Goal: Information Seeking & Learning: Find specific page/section

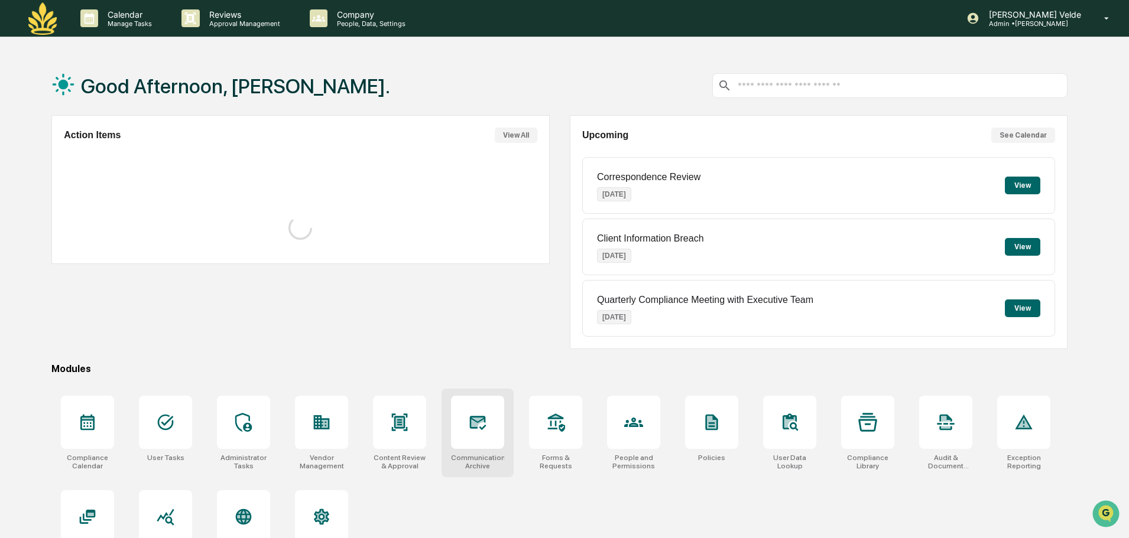
click at [488, 458] on div "Communications Archive" at bounding box center [477, 462] width 53 height 17
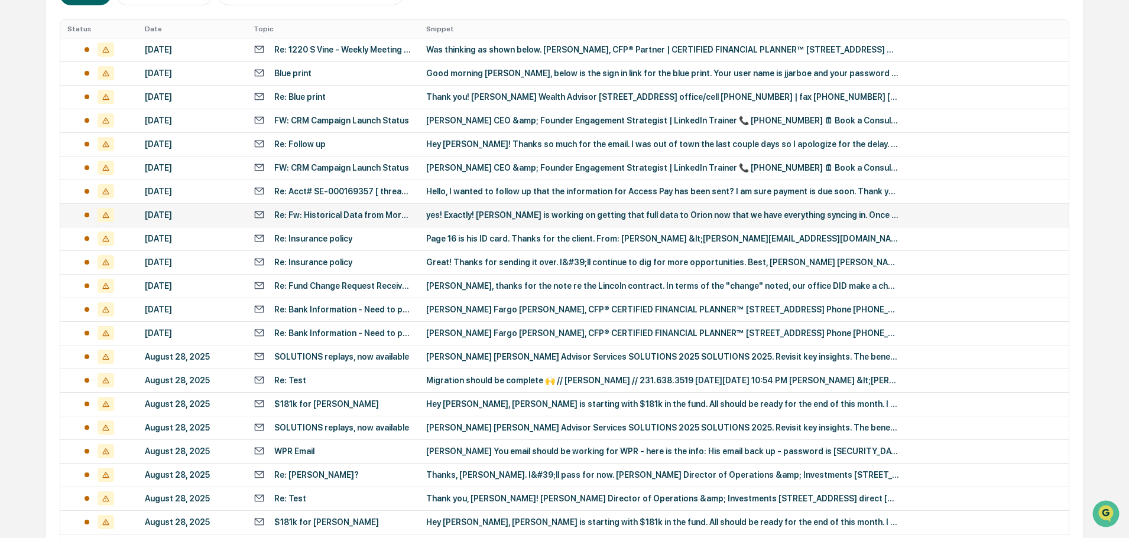
scroll to position [355, 0]
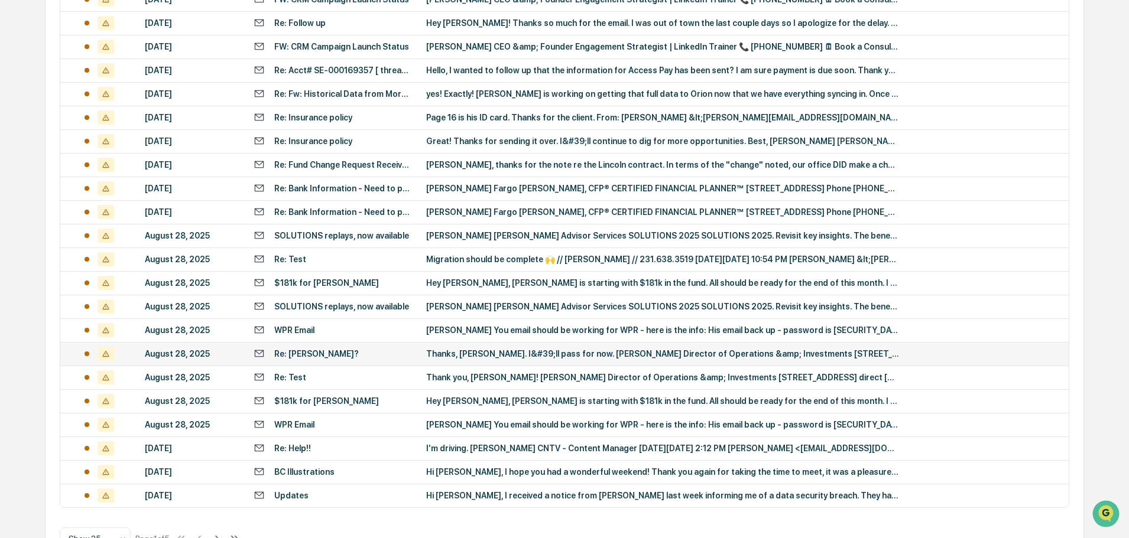
click at [355, 356] on div "Re: [PERSON_NAME]?" at bounding box center [332, 353] width 158 height 11
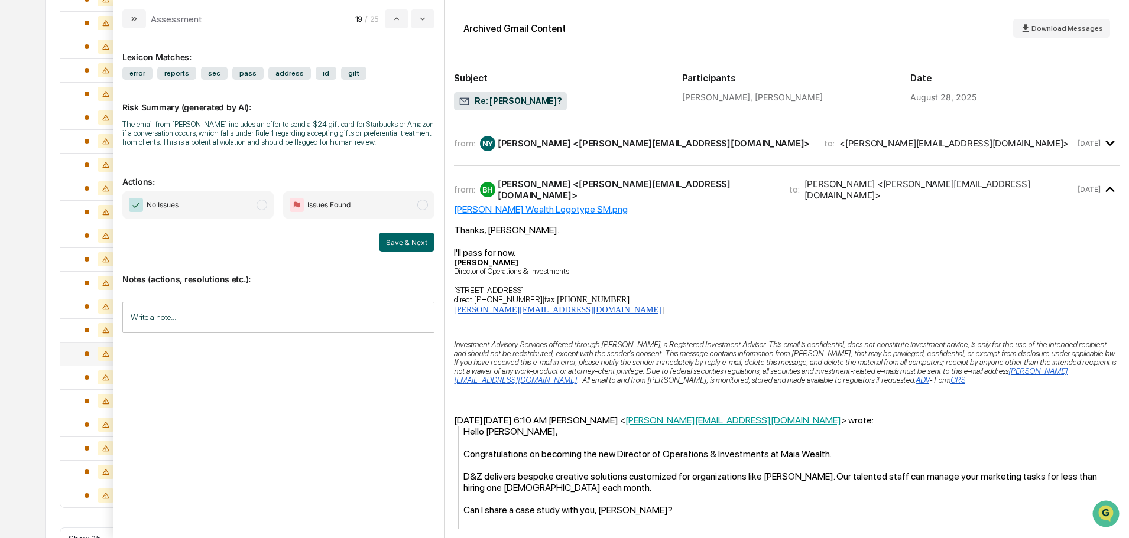
click at [610, 145] on div "[PERSON_NAME] <[PERSON_NAME][EMAIL_ADDRESS][DOMAIN_NAME]>" at bounding box center [654, 143] width 312 height 11
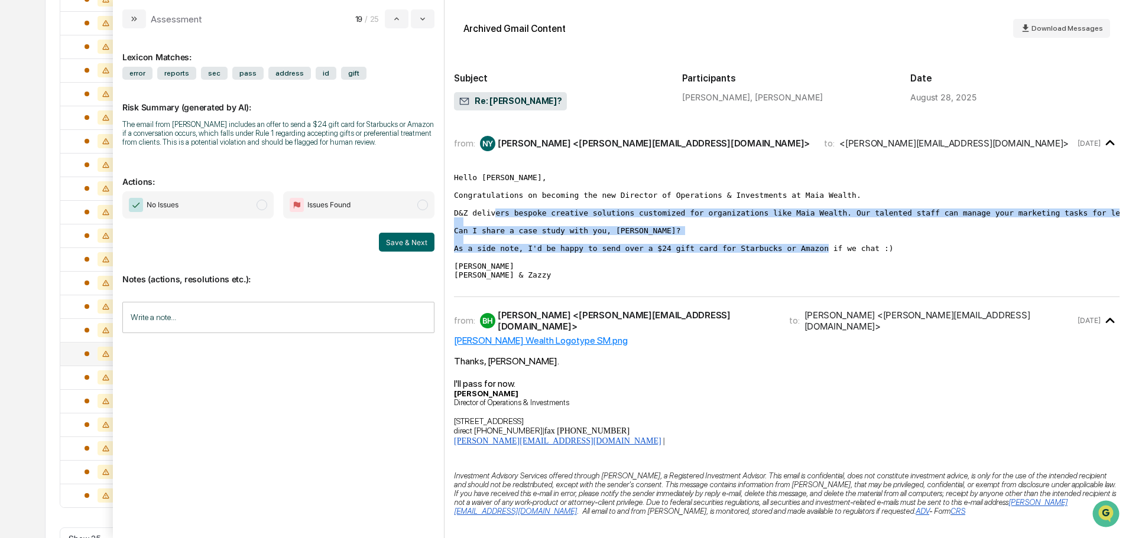
drag, startPoint x: 529, startPoint y: 214, endPoint x: 929, endPoint y: 256, distance: 402.8
click at [929, 256] on pre "Hello [PERSON_NAME], Congratulations on becoming the new Director of Operations…" at bounding box center [786, 226] width 665 height 106
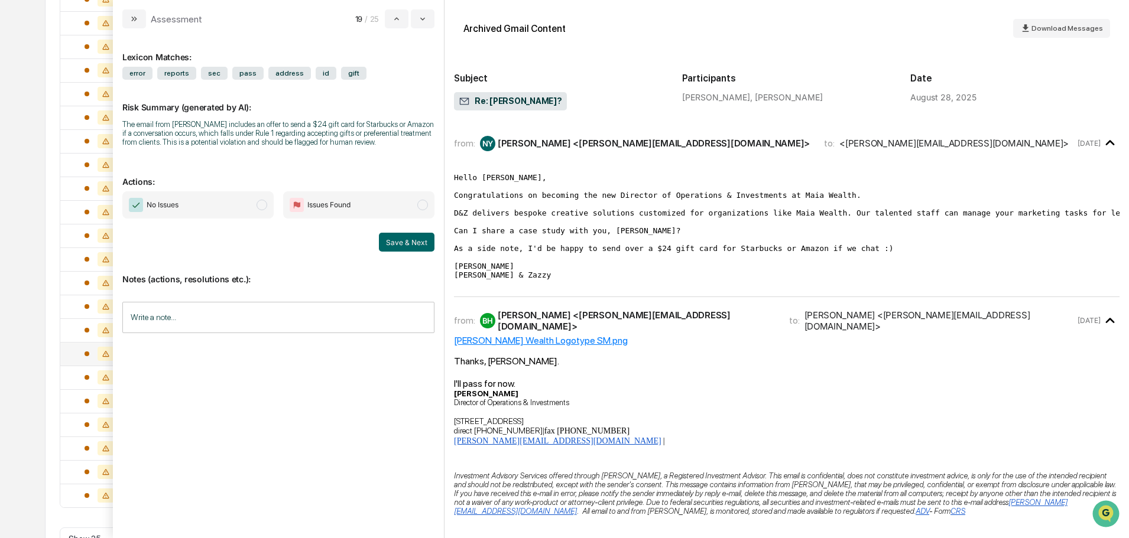
click at [694, 456] on p "modal" at bounding box center [786, 459] width 665 height 10
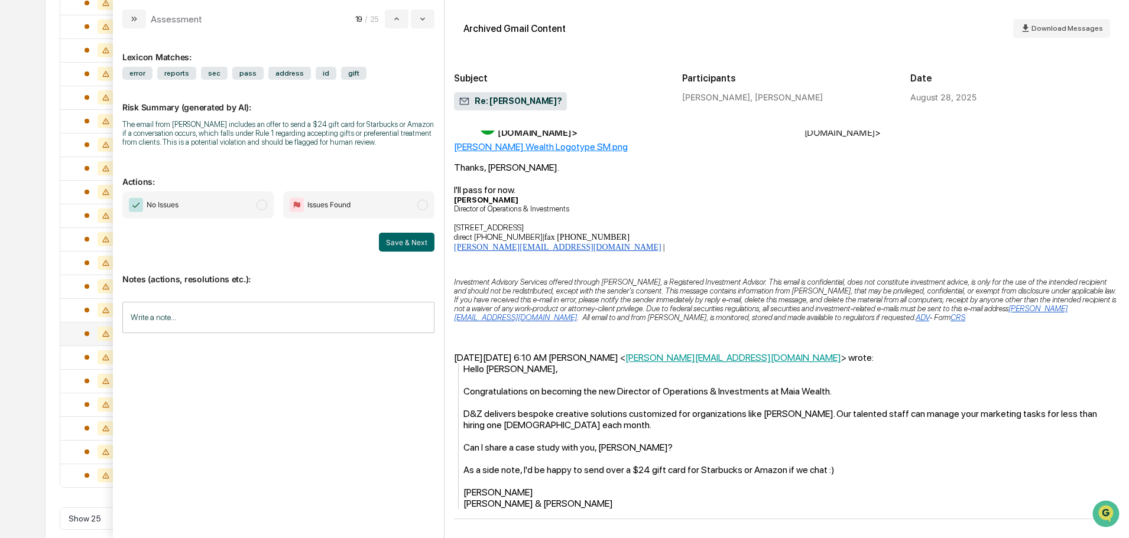
scroll to position [391, 0]
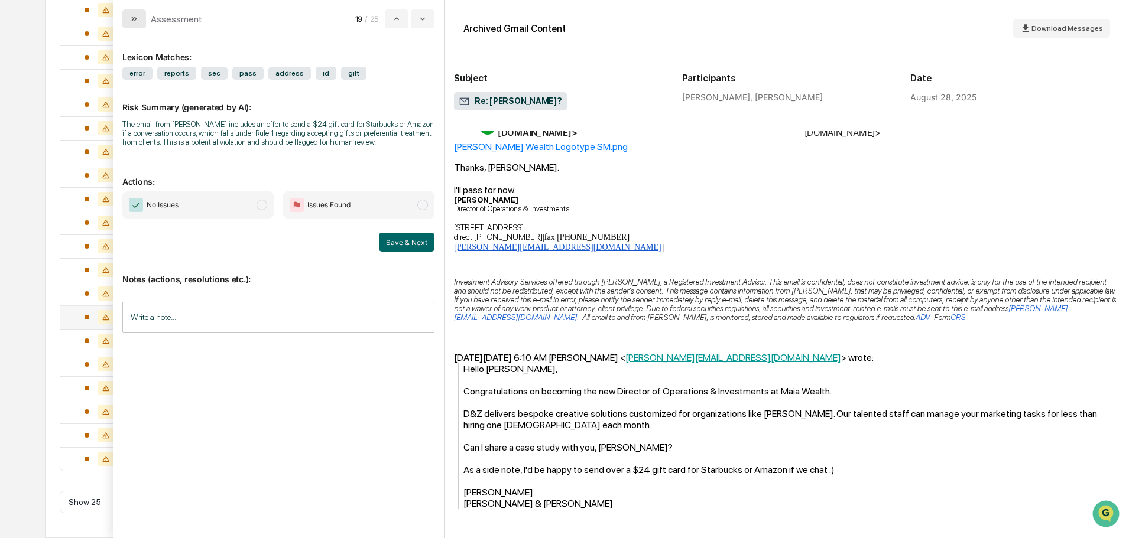
click at [141, 26] on button "modal" at bounding box center [134, 18] width 24 height 19
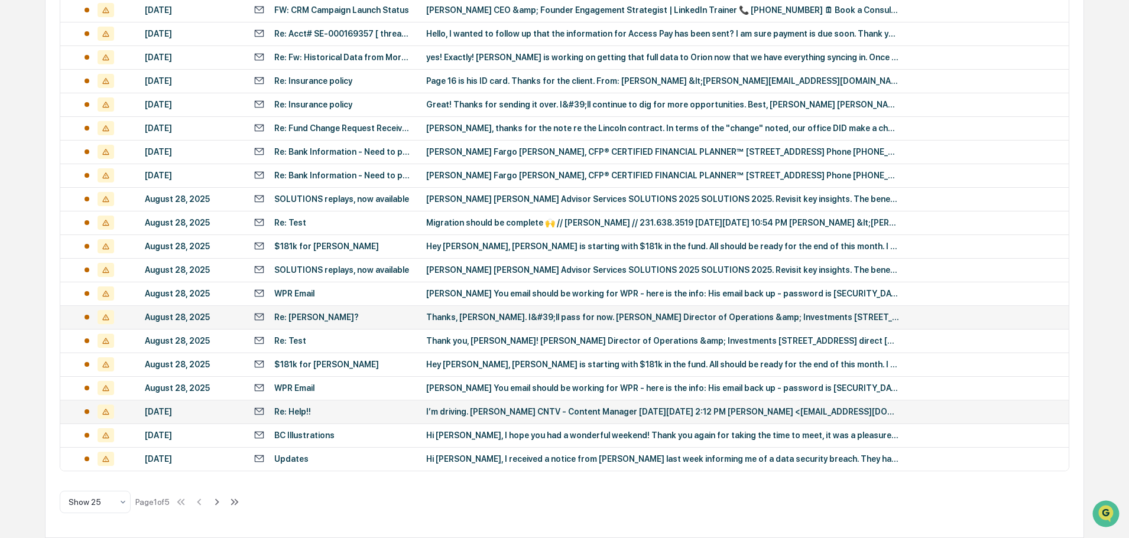
click at [431, 419] on td "I’m driving. [PERSON_NAME] CNTV - Content Manager [DATE][DATE] 2:12 PM [PERSON_…" at bounding box center [743, 412] width 649 height 24
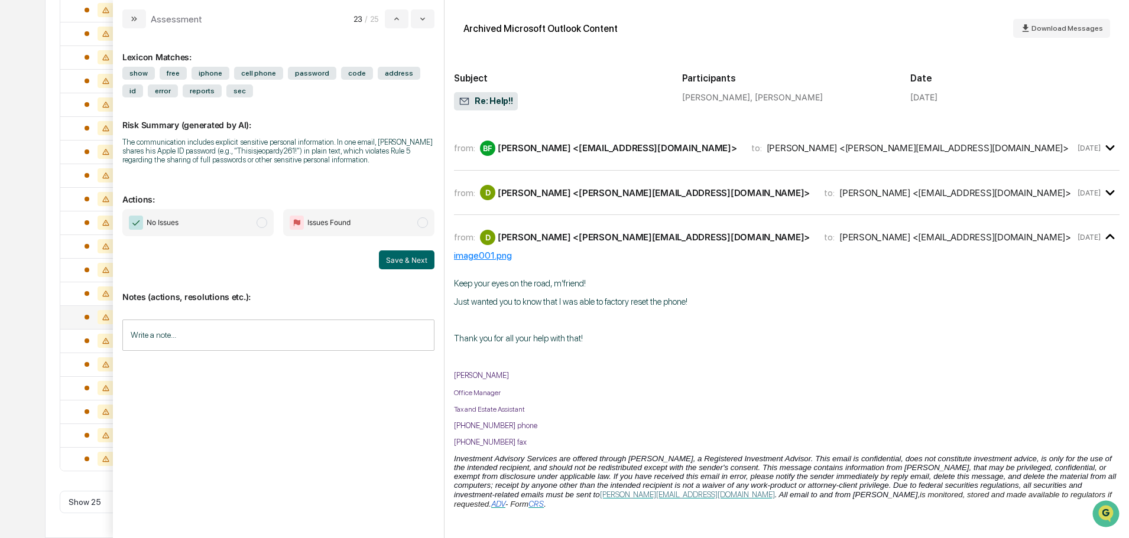
scroll to position [650, 0]
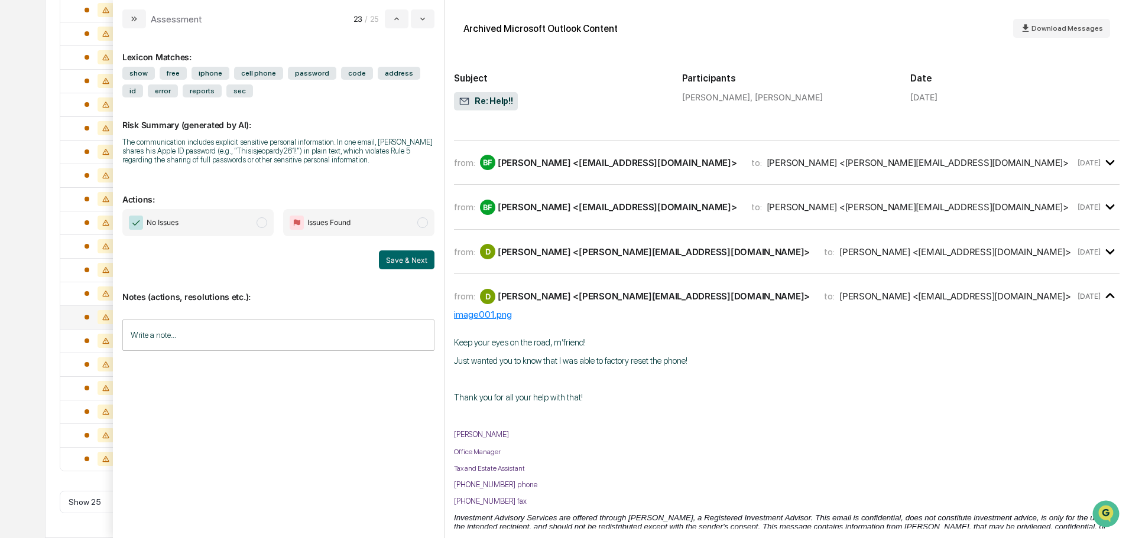
click at [573, 248] on div "[PERSON_NAME] <[PERSON_NAME][EMAIL_ADDRESS][DOMAIN_NAME]>" at bounding box center [654, 251] width 312 height 11
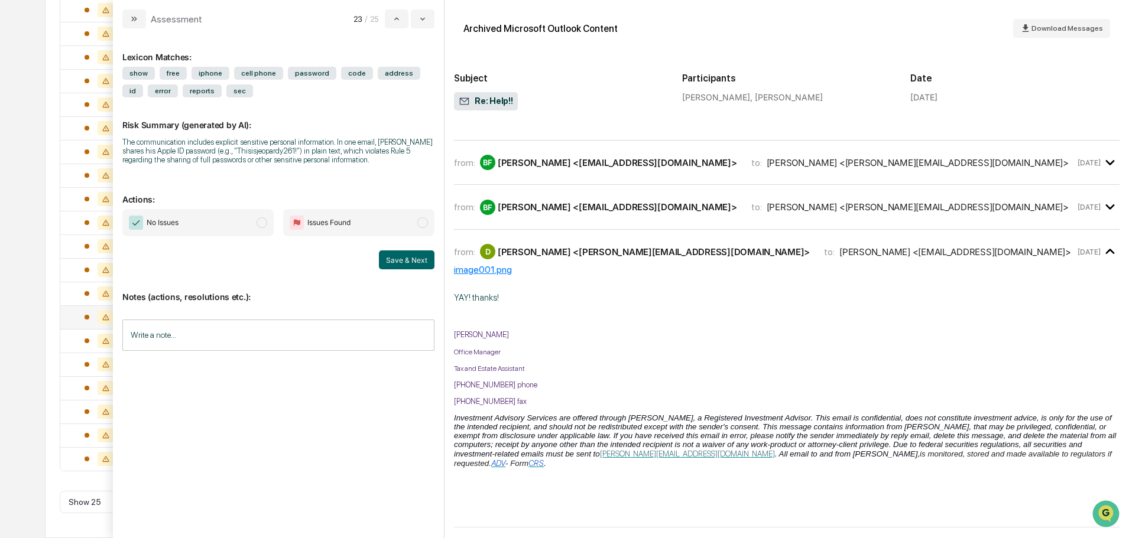
click at [572, 208] on div "[PERSON_NAME] <[EMAIL_ADDRESS][DOMAIN_NAME]>" at bounding box center [617, 206] width 239 height 11
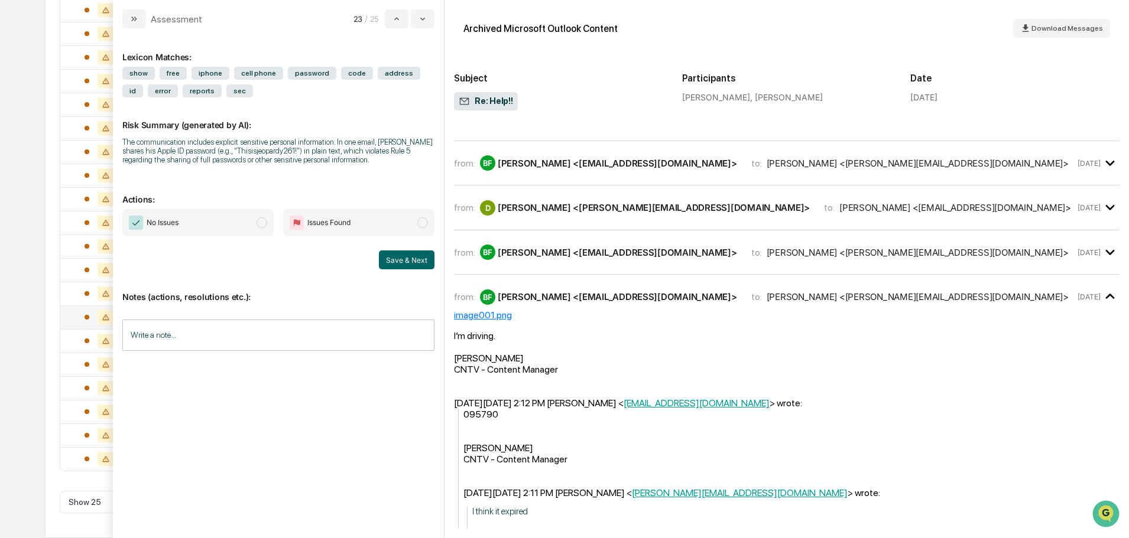
scroll to position [532, 0]
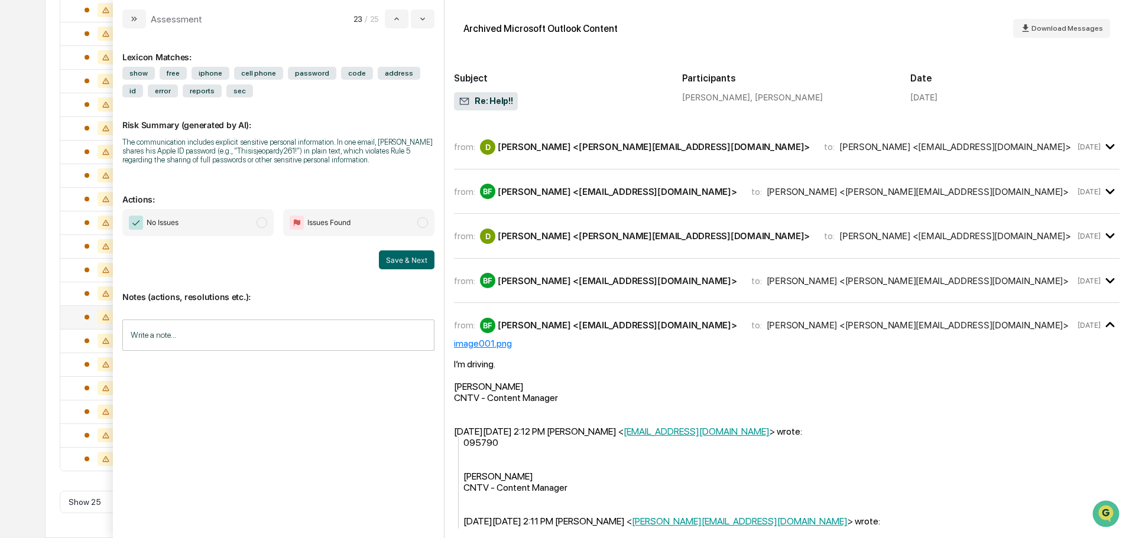
click at [515, 275] on div "[PERSON_NAME] <[EMAIL_ADDRESS][DOMAIN_NAME]>" at bounding box center [617, 280] width 239 height 11
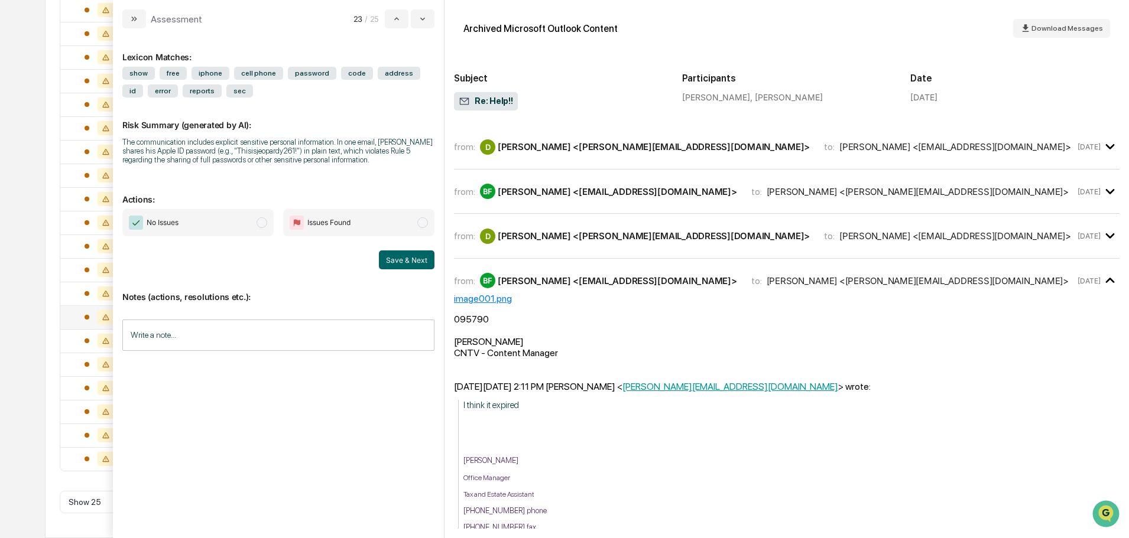
click at [125, 13] on button "modal" at bounding box center [134, 18] width 24 height 19
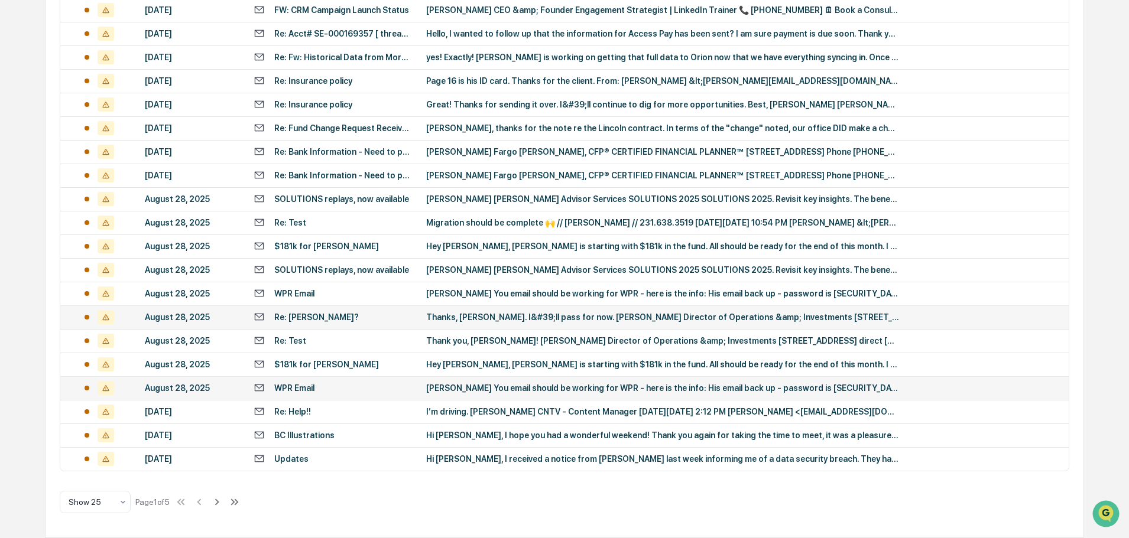
click at [340, 391] on div "WPR Email" at bounding box center [332, 387] width 158 height 11
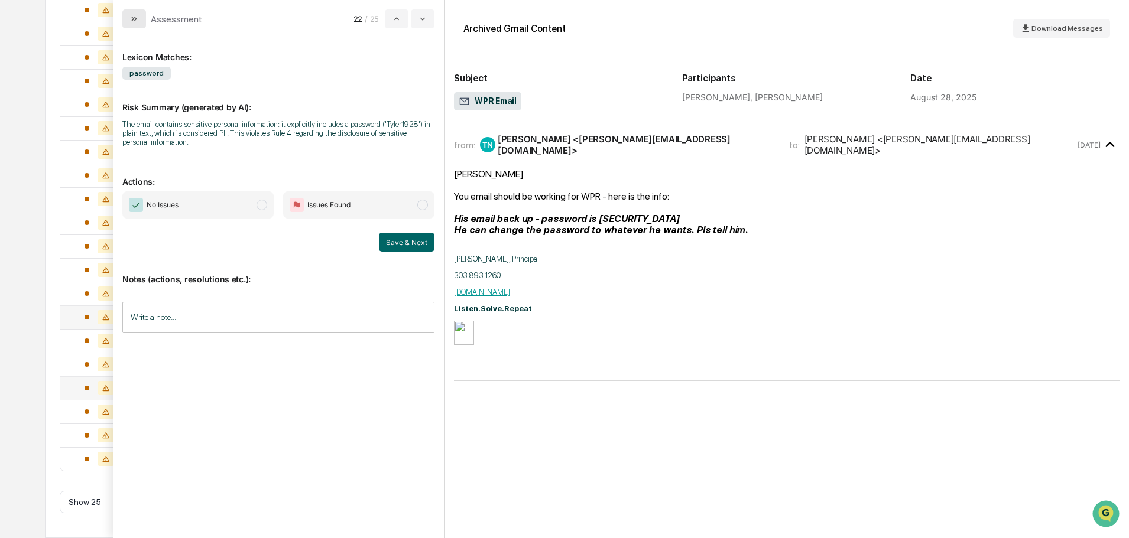
click at [134, 22] on icon "modal" at bounding box center [133, 18] width 9 height 9
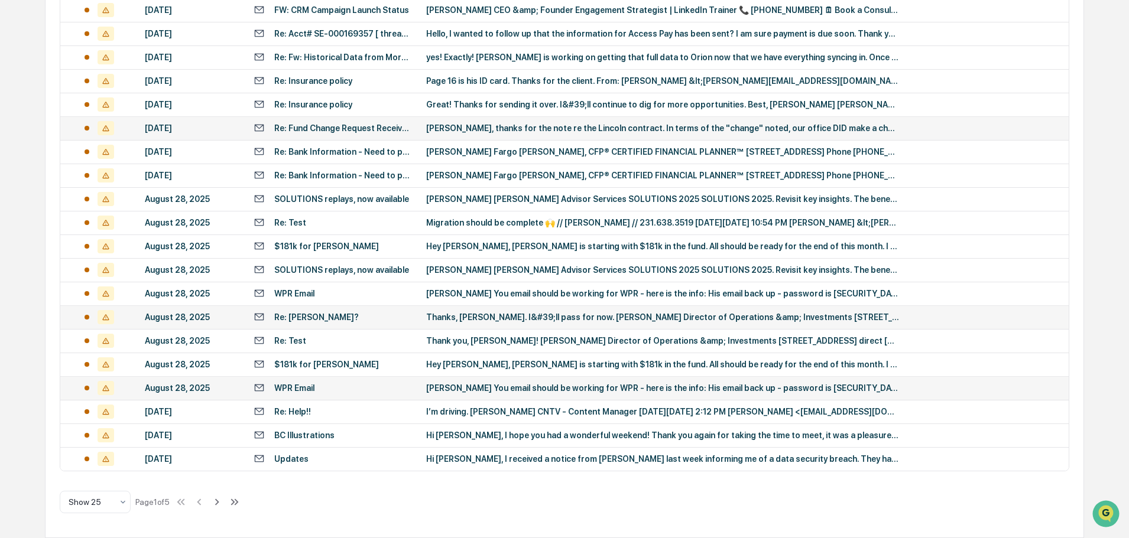
click at [744, 137] on td "[PERSON_NAME], thanks for the note re the Lincoln contract. In terms of the "ch…" at bounding box center [743, 128] width 649 height 24
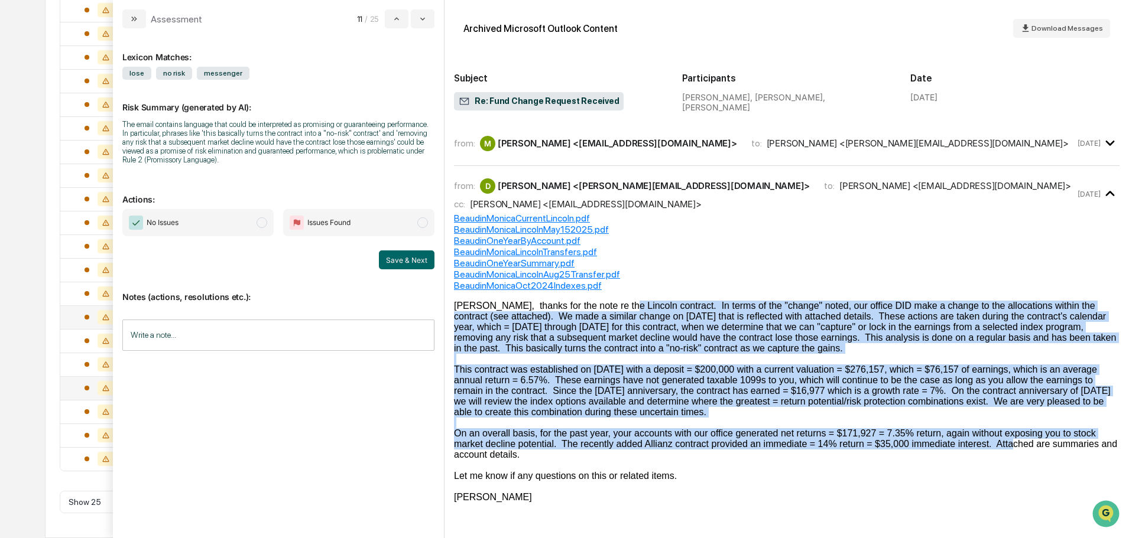
drag, startPoint x: 607, startPoint y: 307, endPoint x: 907, endPoint y: 450, distance: 332.0
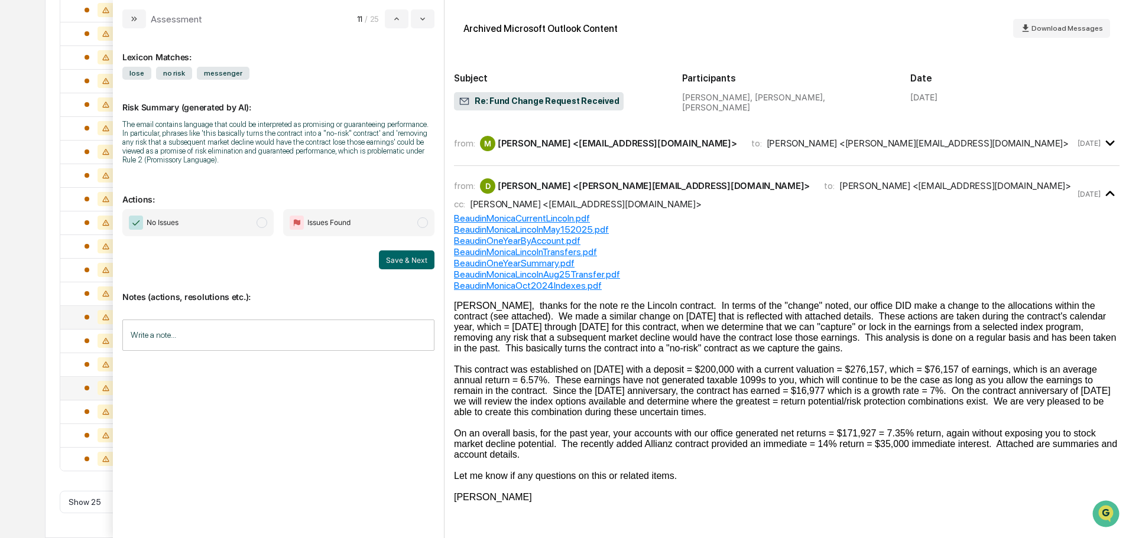
click at [595, 461] on div "modal" at bounding box center [786, 465] width 665 height 11
click at [139, 21] on button "modal" at bounding box center [134, 18] width 24 height 19
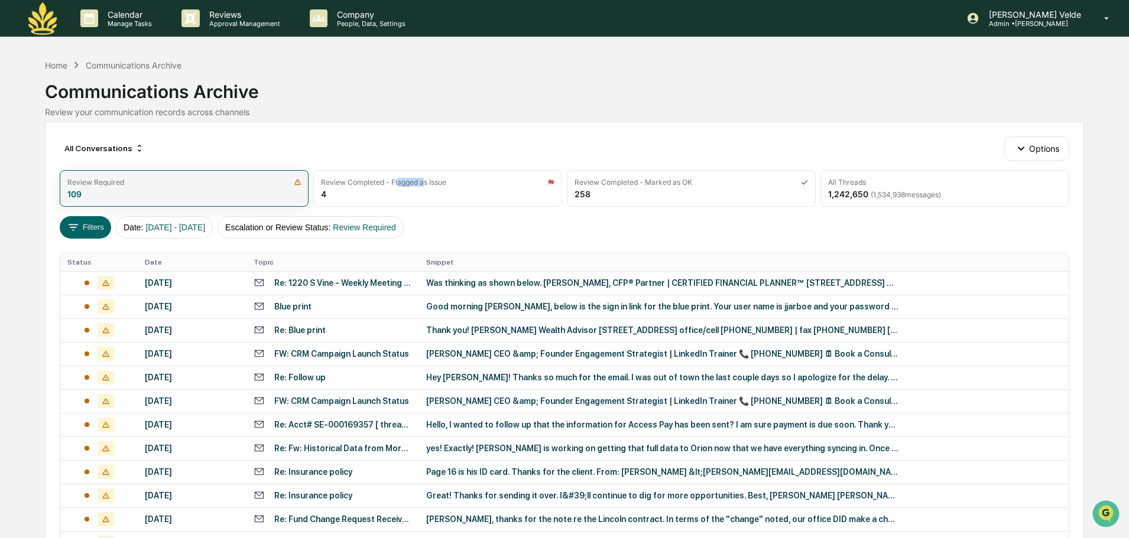
click at [390, 187] on div "Review Completed - Flagged as Issue 4" at bounding box center [437, 188] width 249 height 37
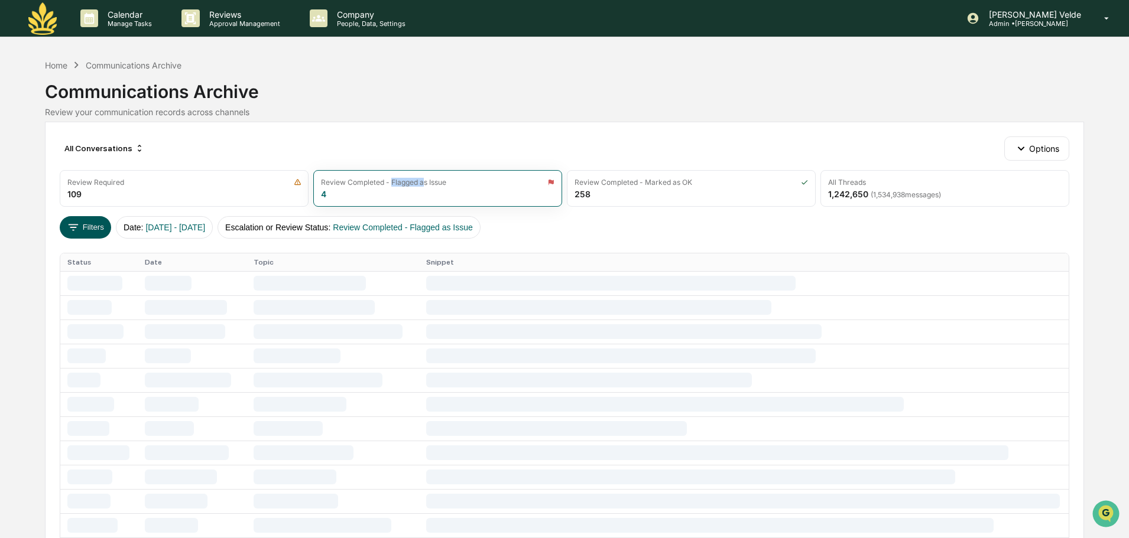
click at [103, 223] on button "Filters" at bounding box center [85, 227] width 51 height 22
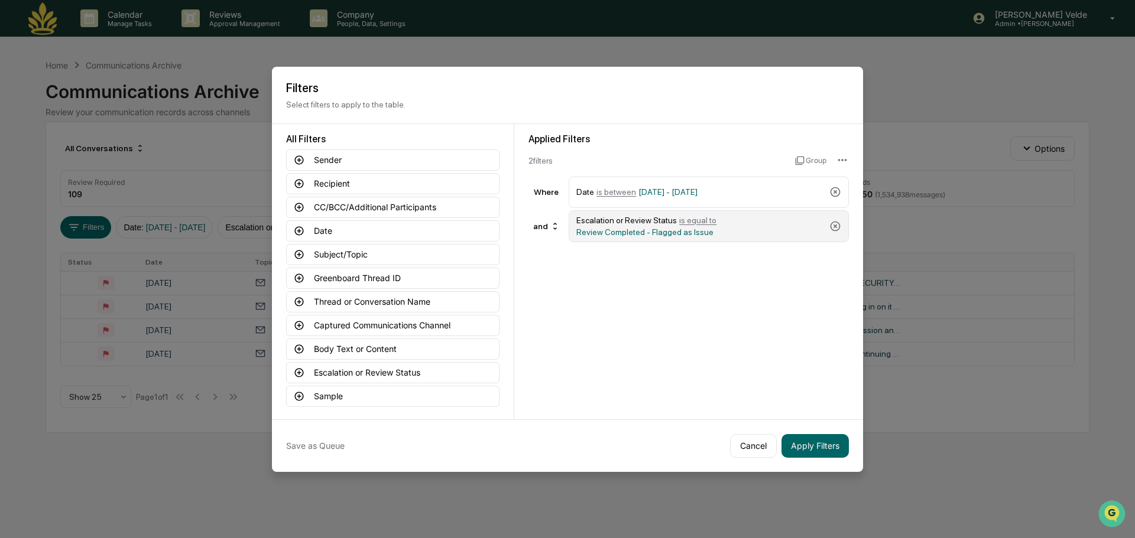
click at [832, 234] on div "Escalation or Review Status is equal to Review Completed - Flagged as Issue" at bounding box center [708, 226] width 280 height 32
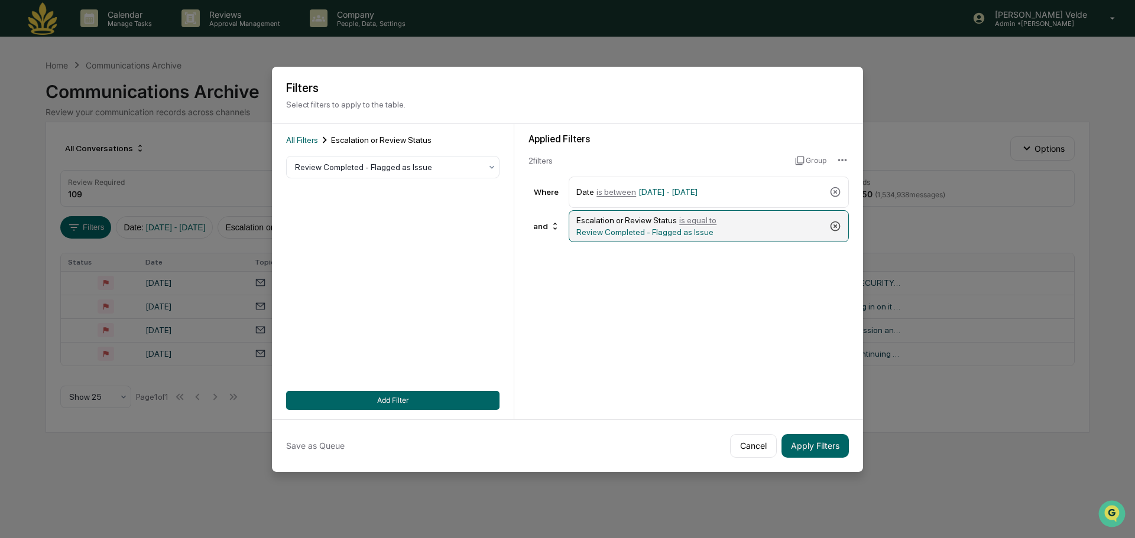
click at [833, 230] on icon at bounding box center [835, 226] width 10 height 10
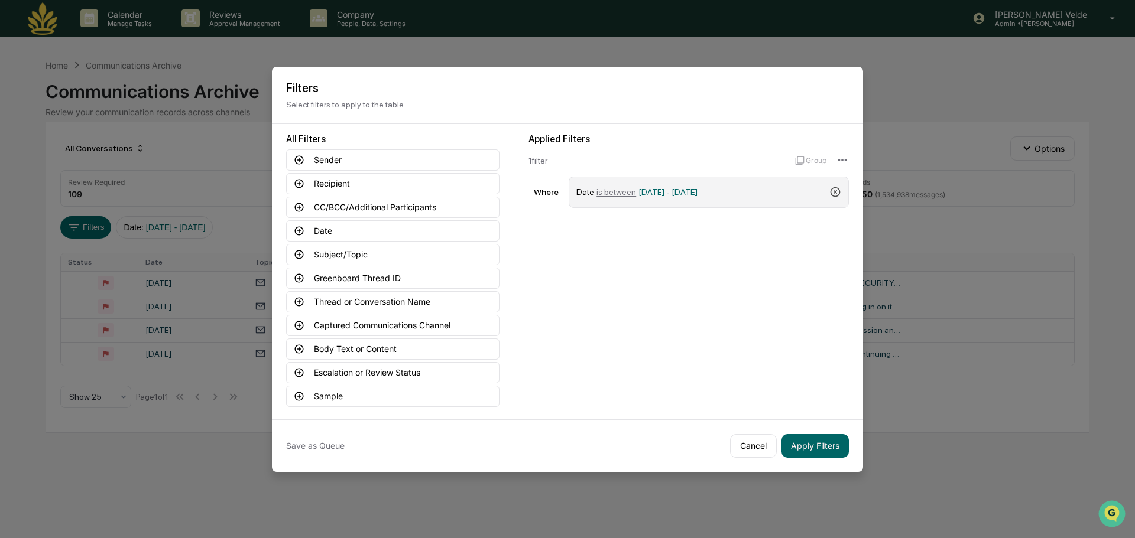
click at [833, 194] on icon at bounding box center [835, 192] width 12 height 12
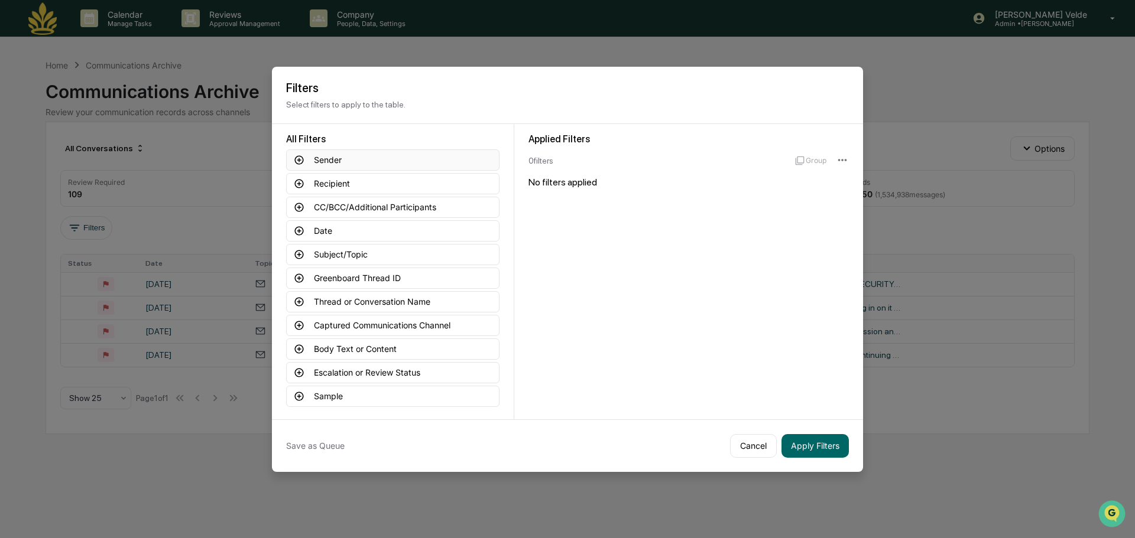
click at [351, 149] on button "Sender" at bounding box center [392, 159] width 213 height 21
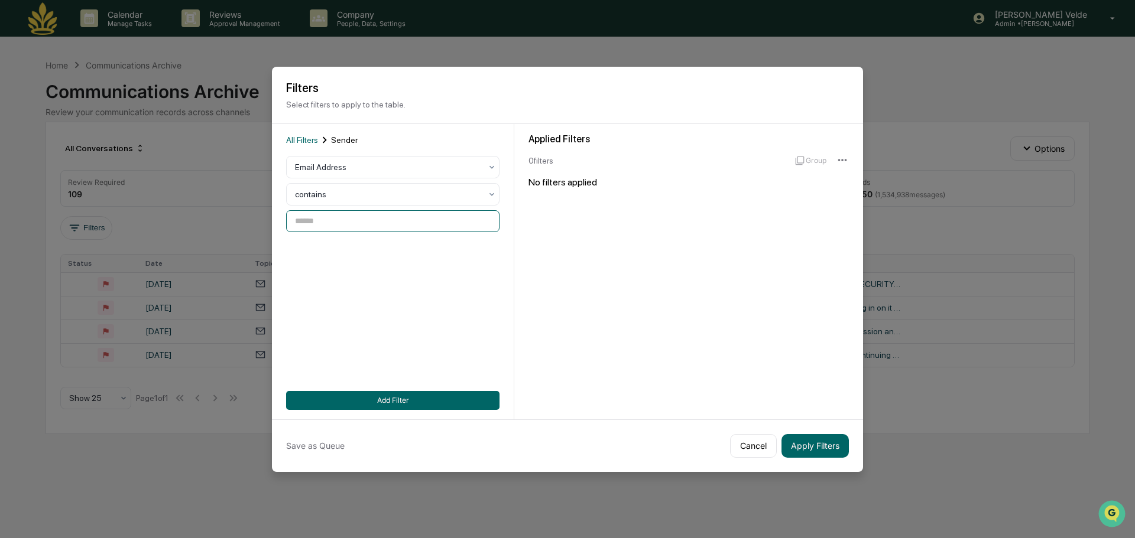
click at [342, 223] on input at bounding box center [392, 221] width 213 height 22
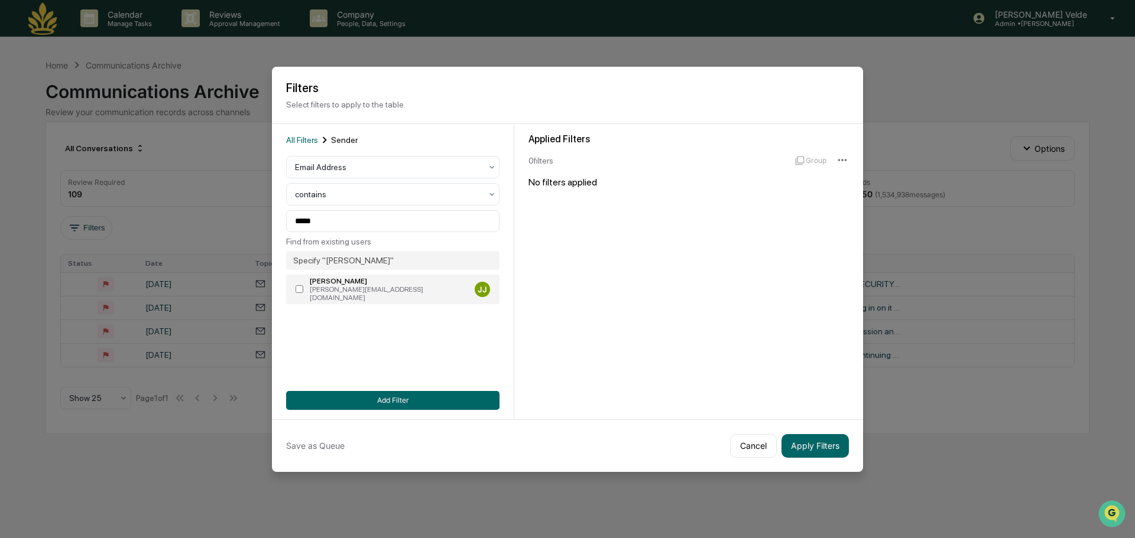
click at [305, 282] on label "[PERSON_NAME] [PERSON_NAME][EMAIL_ADDRESS][DOMAIN_NAME] [PERSON_NAME]" at bounding box center [392, 290] width 213 height 30
type input "**********"
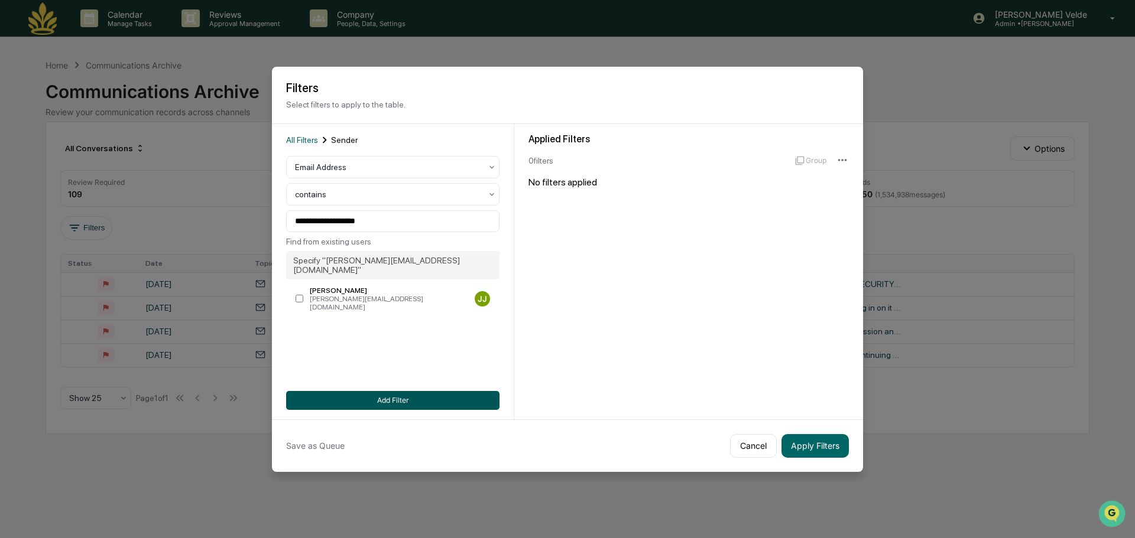
click at [373, 395] on button "Add Filter" at bounding box center [392, 400] width 213 height 19
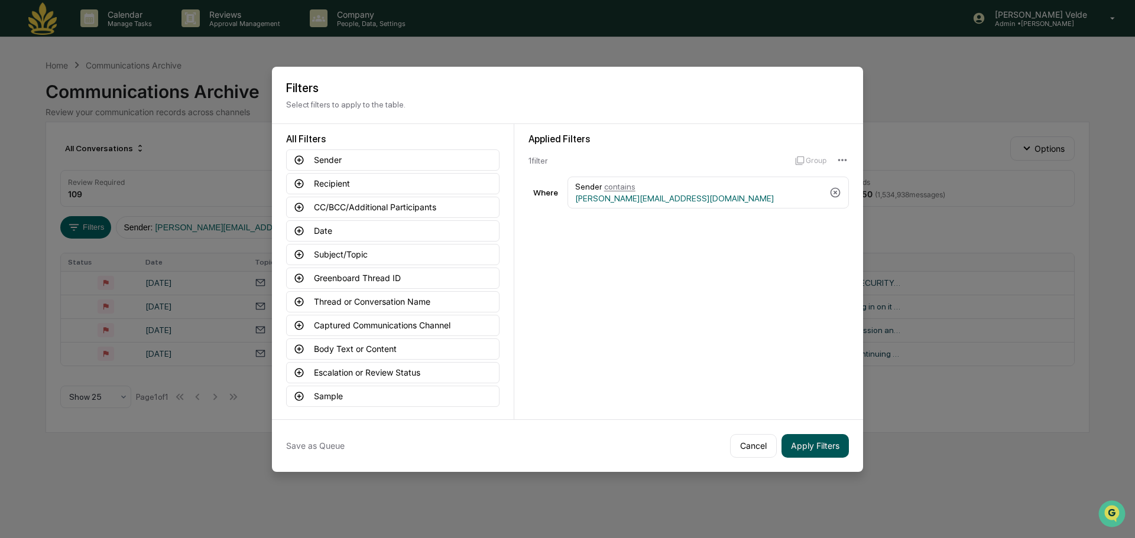
click at [834, 452] on button "Apply Filters" at bounding box center [814, 446] width 67 height 24
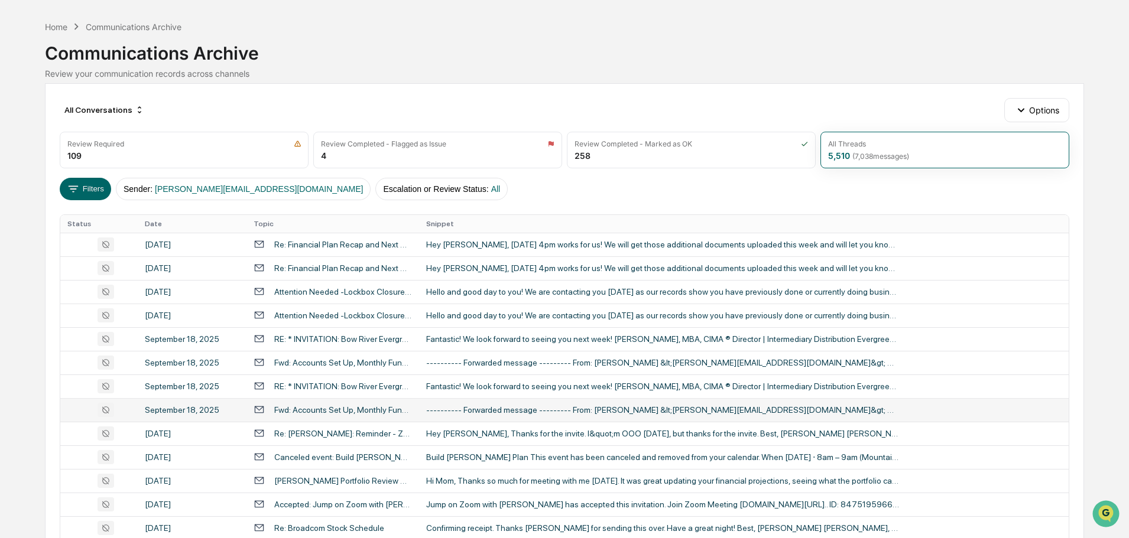
scroll to position [59, 0]
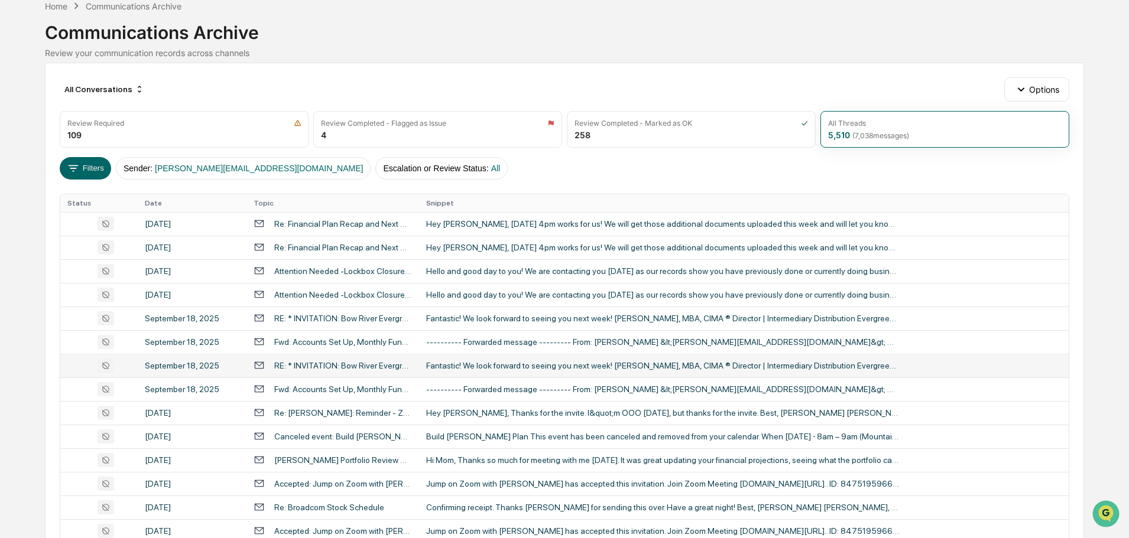
click at [430, 359] on td "Fantastic! We look forward to seeing you next week! [PERSON_NAME], MBA, CIMA ® …" at bounding box center [743, 366] width 649 height 24
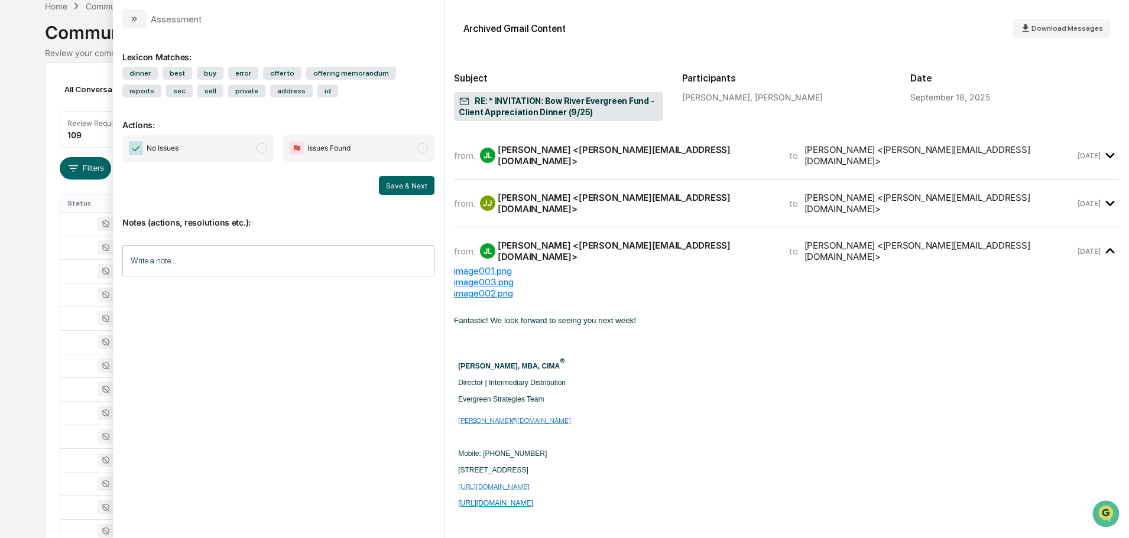
click at [649, 165] on div "from: [PERSON_NAME] <[PERSON_NAME][EMAIL_ADDRESS][DOMAIN_NAME]> to: [PERSON_NAM…" at bounding box center [786, 155] width 665 height 28
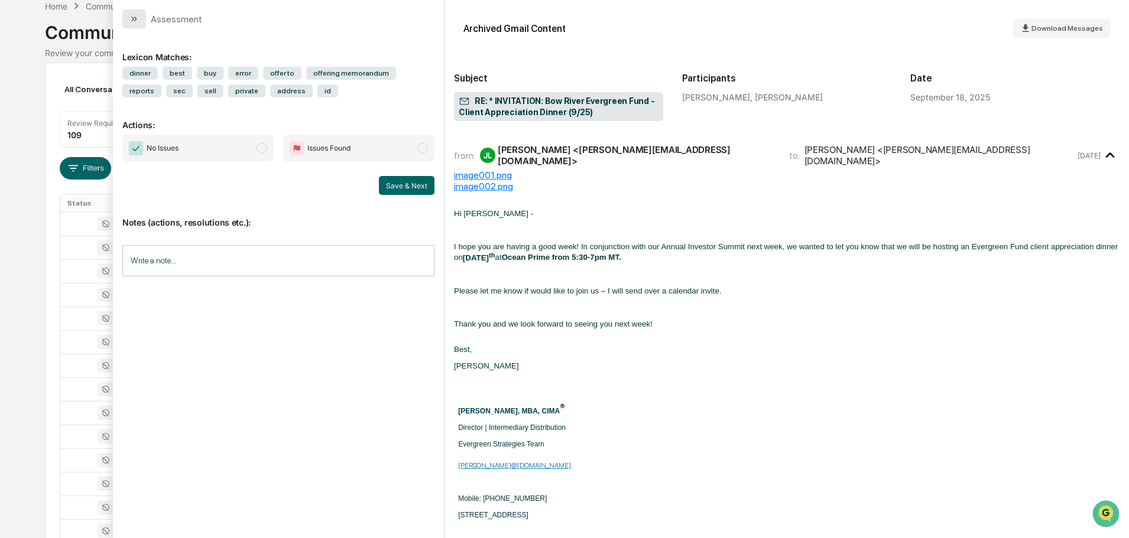
click at [138, 17] on icon "modal" at bounding box center [133, 18] width 9 height 9
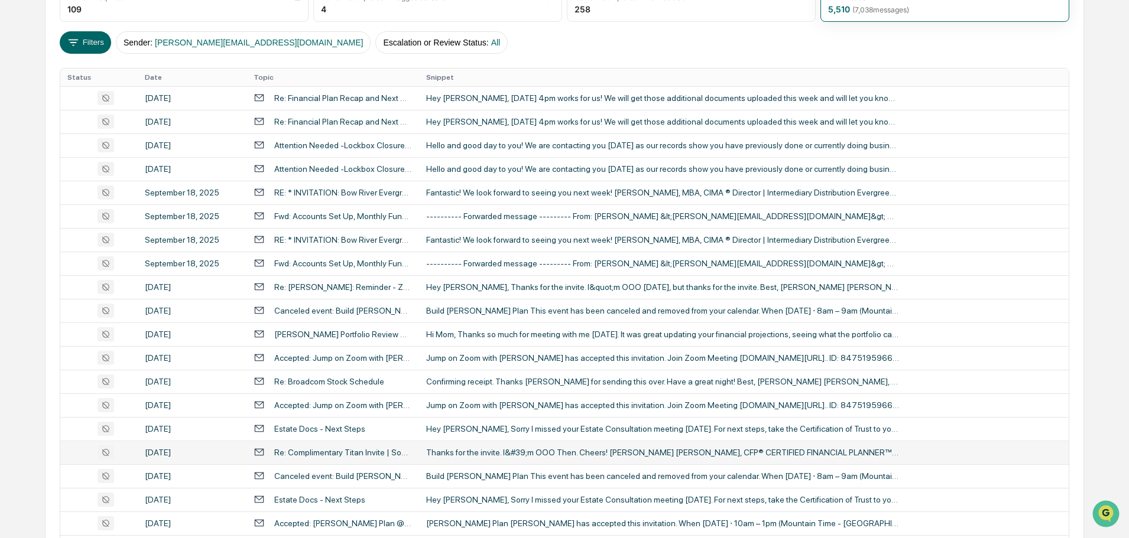
scroll to position [236, 0]
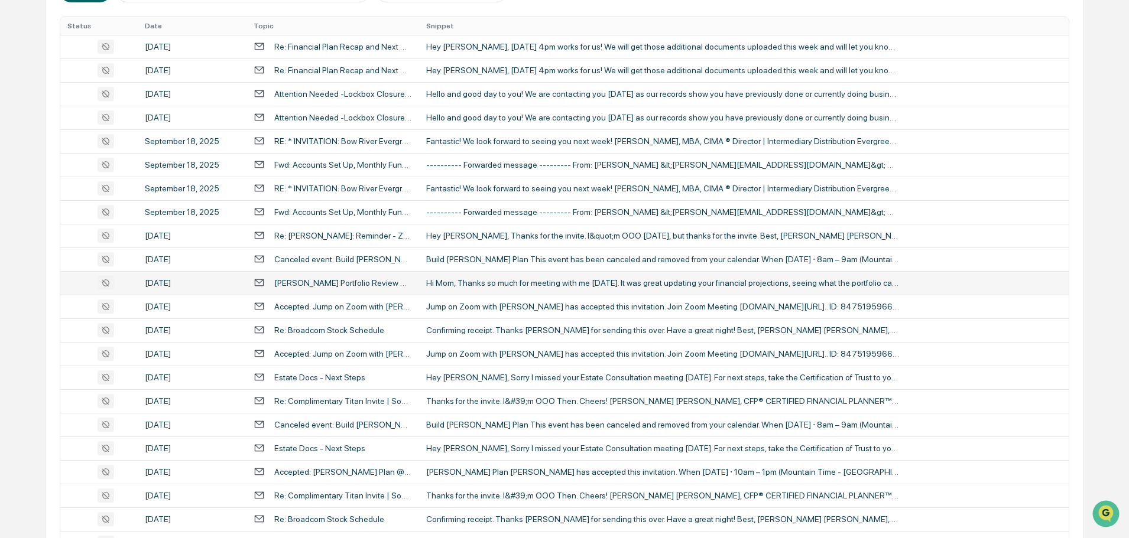
click at [549, 284] on div "Hi Mom, Thanks so much for meeting with me [DATE]. It was great updating your f…" at bounding box center [662, 282] width 473 height 9
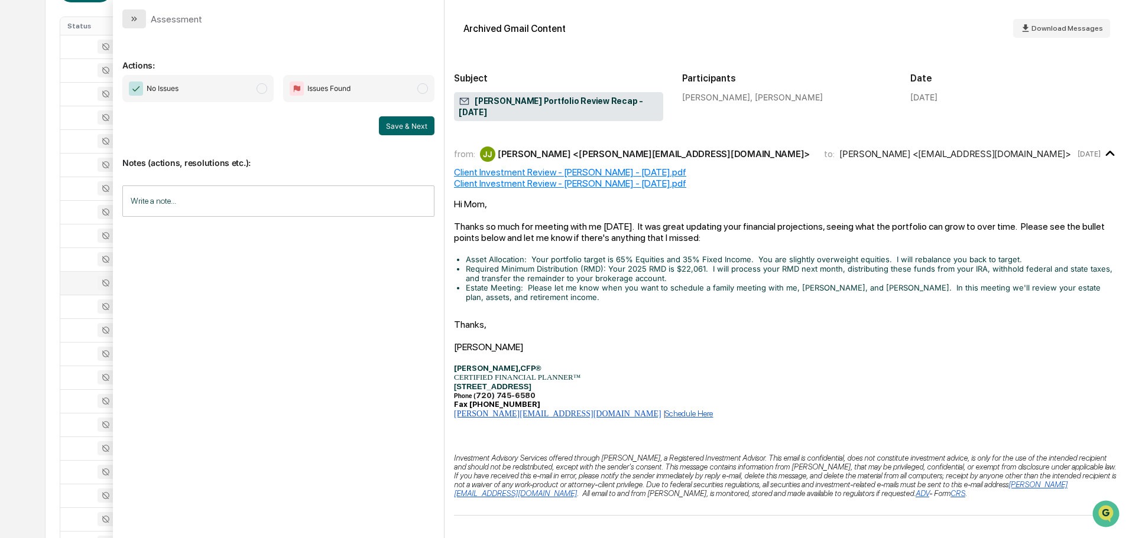
click at [139, 22] on button "modal" at bounding box center [134, 18] width 24 height 19
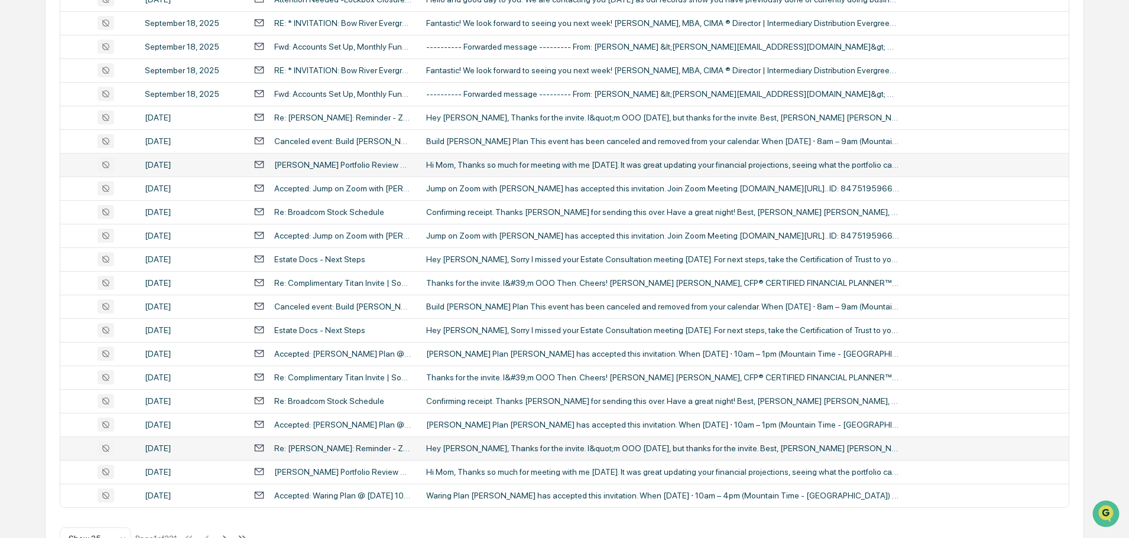
scroll to position [391, 0]
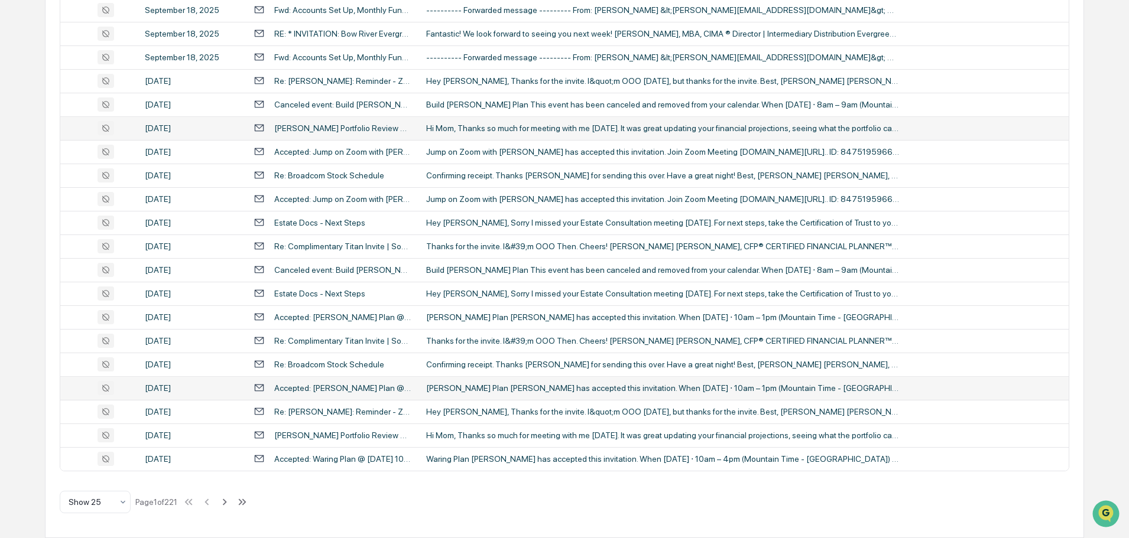
click at [428, 388] on div "[PERSON_NAME] Plan [PERSON_NAME] has accepted this invitation. When [DATE] ⋅ 10…" at bounding box center [662, 387] width 473 height 9
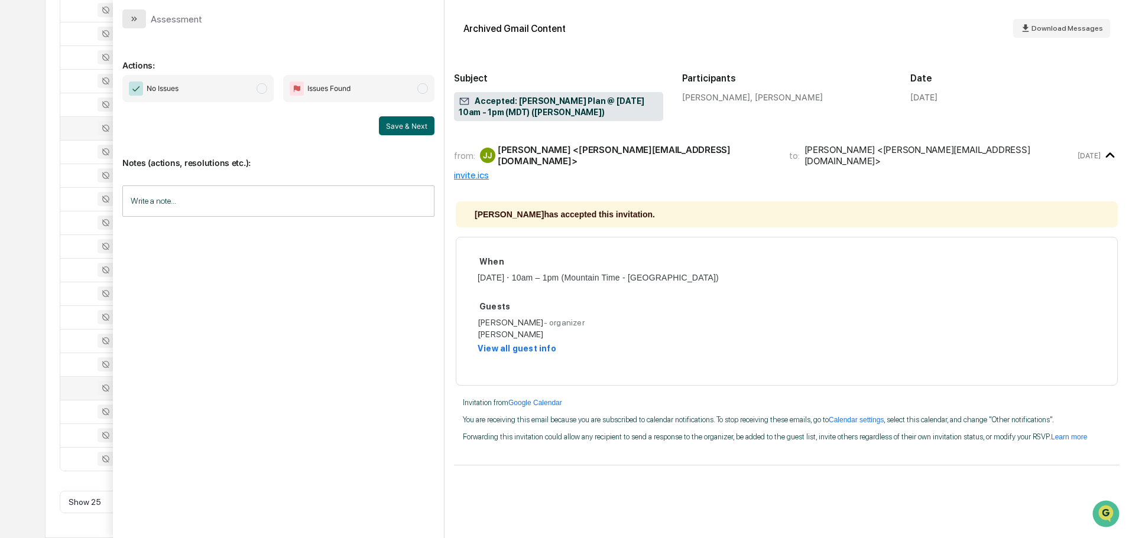
click at [137, 22] on icon "modal" at bounding box center [133, 18] width 9 height 9
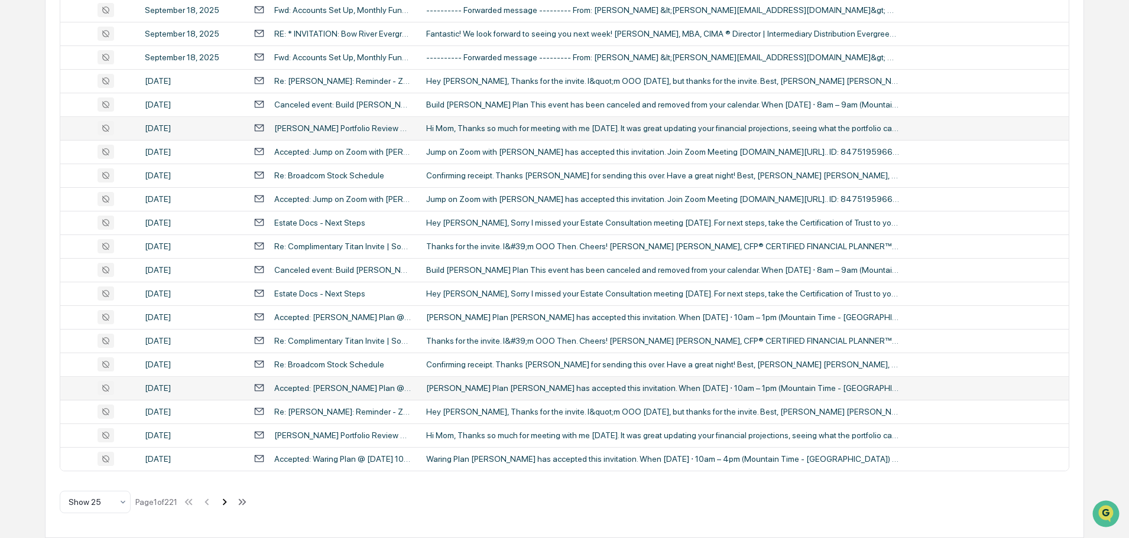
click at [226, 511] on button at bounding box center [224, 502] width 13 height 24
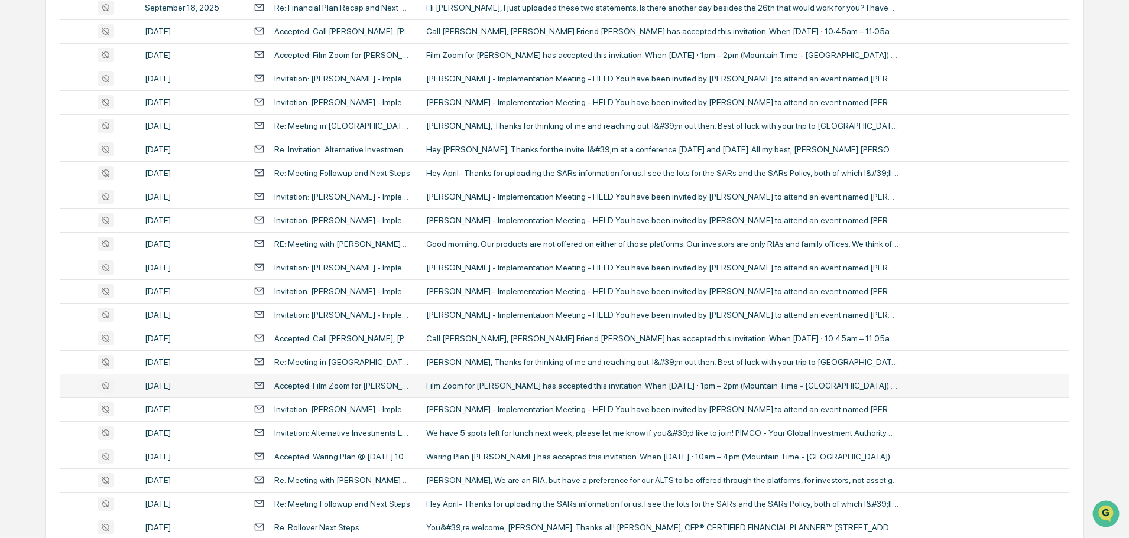
scroll to position [391, 0]
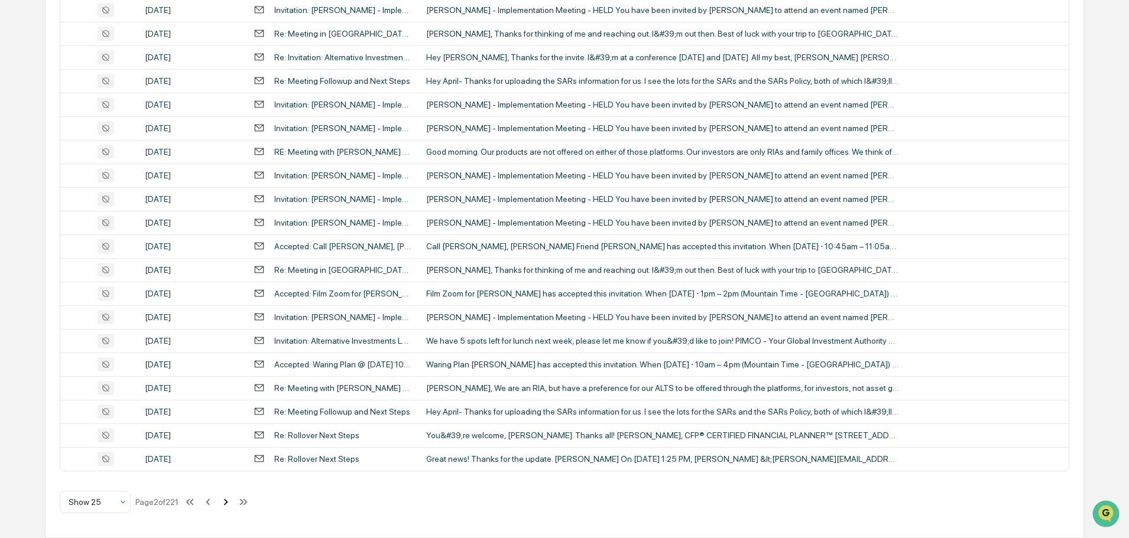
click at [229, 503] on icon at bounding box center [225, 502] width 13 height 13
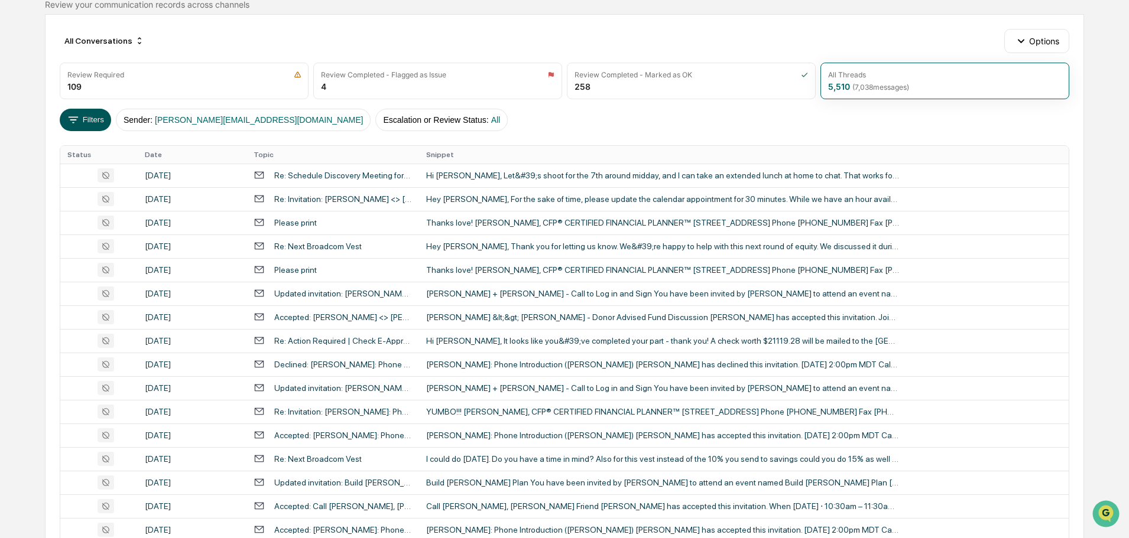
scroll to position [0, 0]
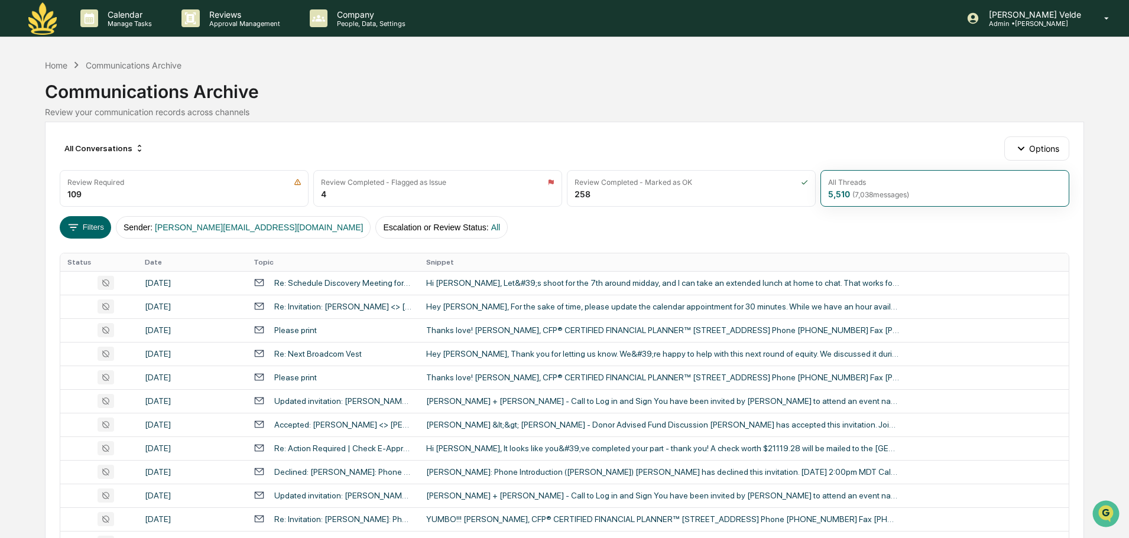
click at [48, 23] on img at bounding box center [42, 18] width 28 height 32
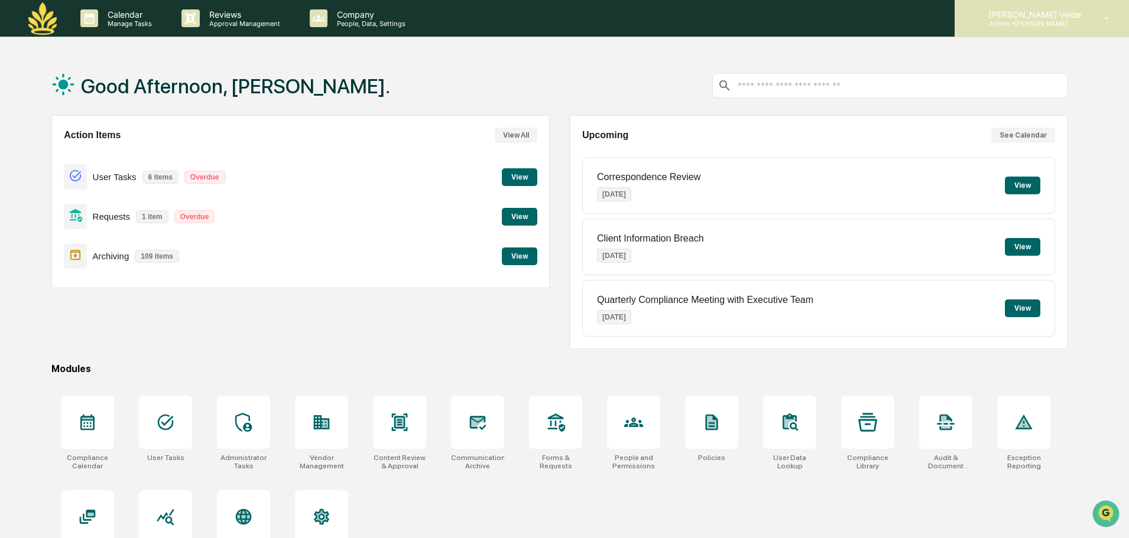
click at [1074, 25] on p "Admin • Maia Wealth" at bounding box center [1033, 23] width 108 height 8
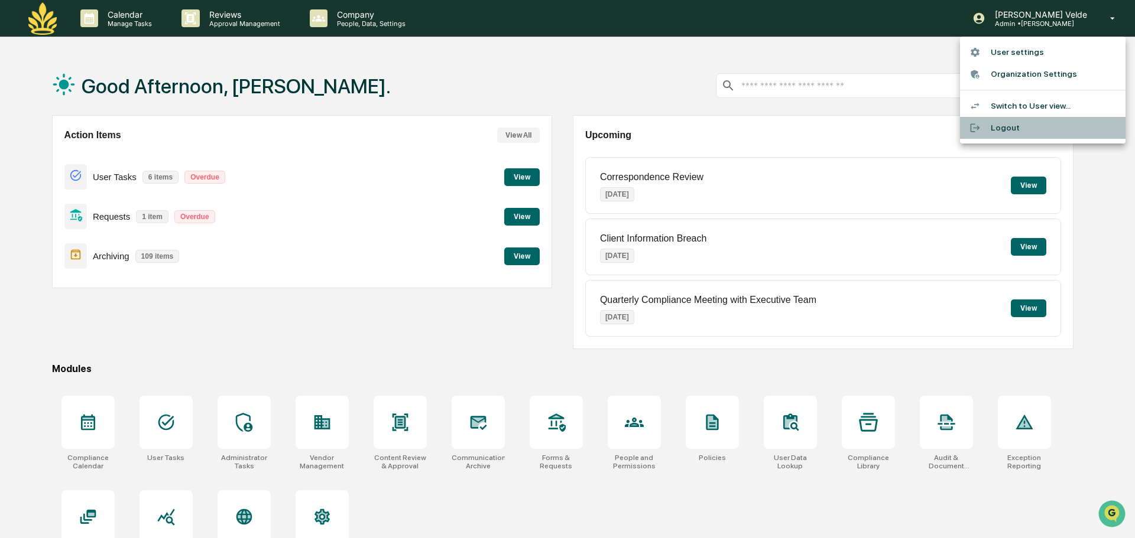
click at [1033, 135] on li "Logout" at bounding box center [1042, 128] width 165 height 22
